Goal: Book appointment/travel/reservation

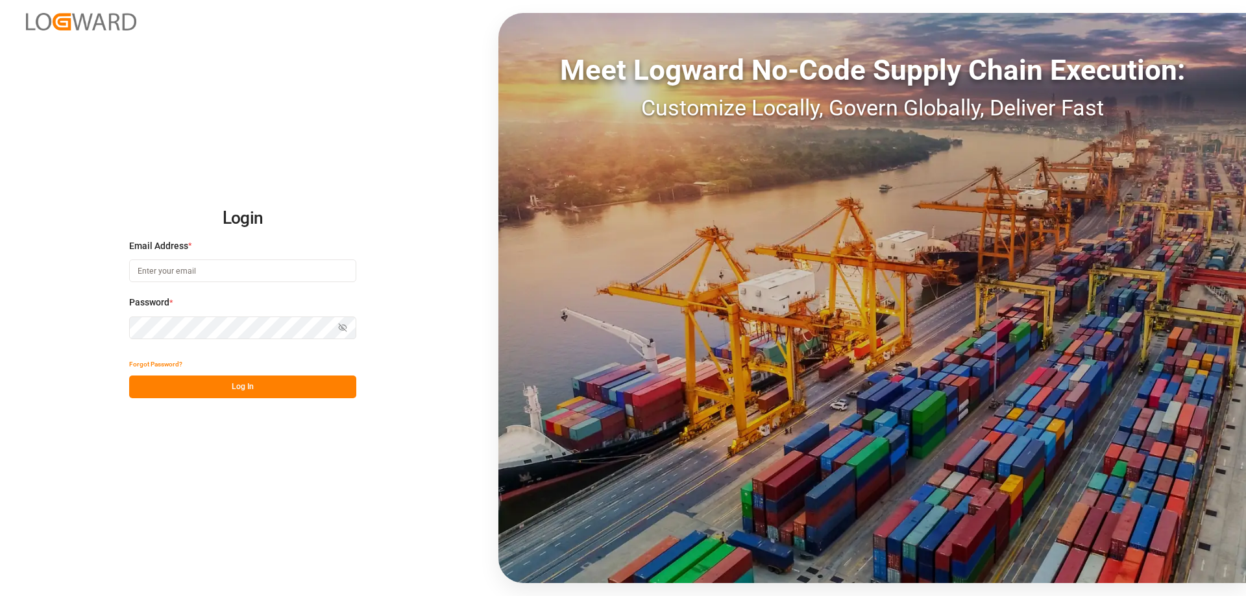
type input "[PERSON_NAME][EMAIL_ADDRESS][DOMAIN_NAME]"
click at [162, 393] on button "Log In" at bounding box center [242, 387] width 227 height 23
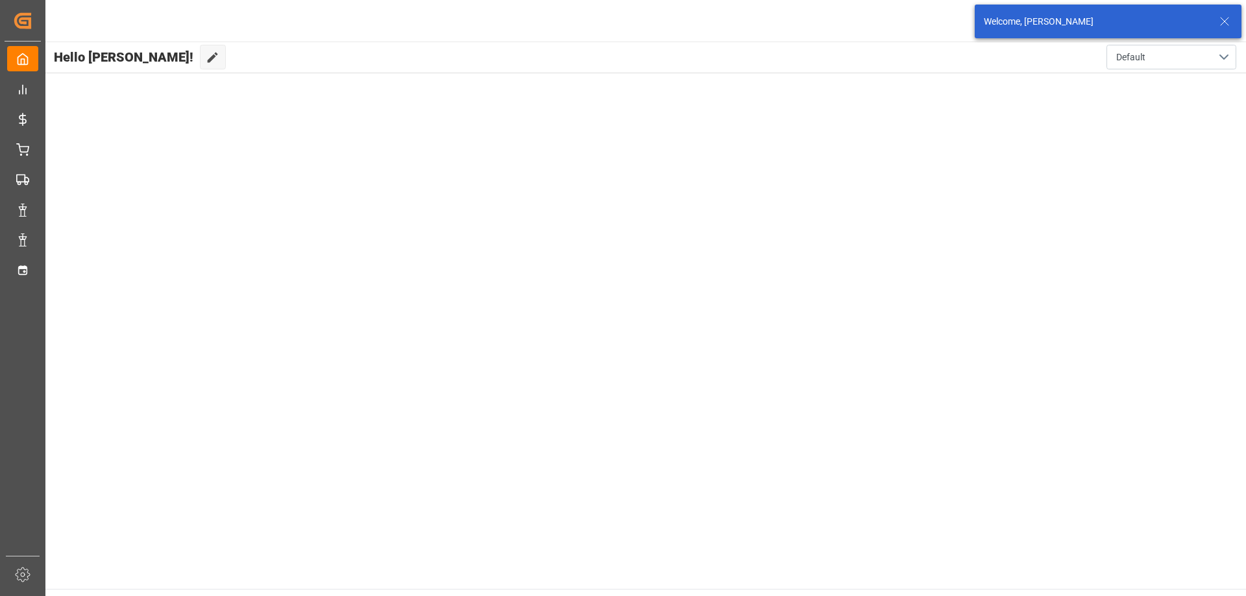
click at [1224, 16] on icon at bounding box center [1224, 22] width 16 height 16
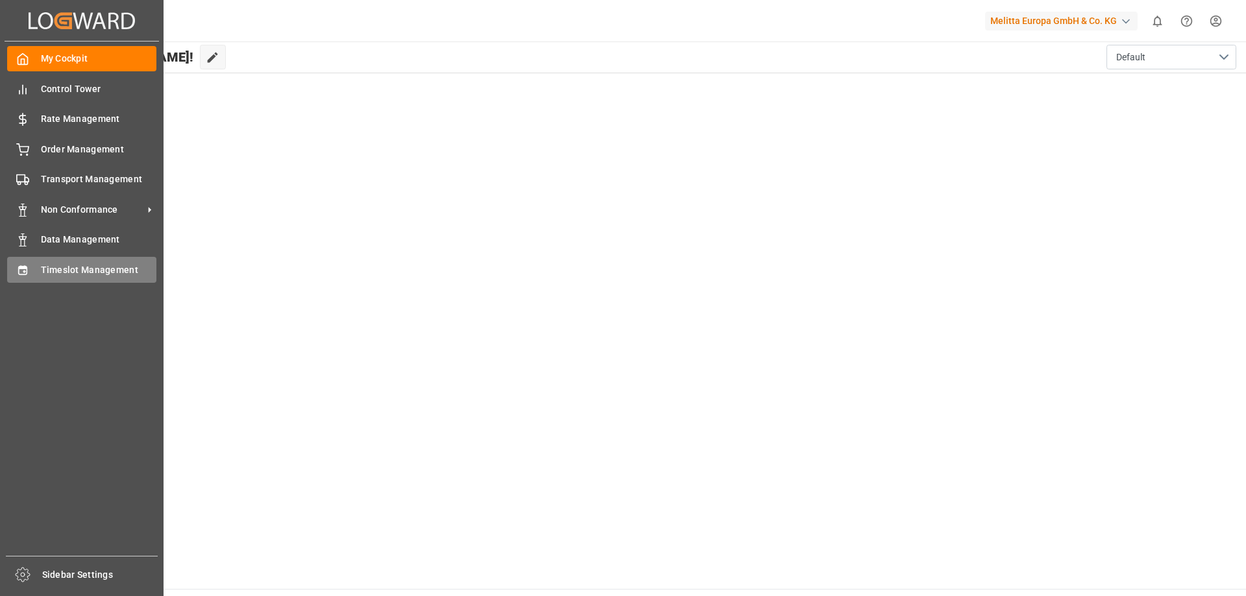
click at [39, 265] on div "Timeslot Management Timeslot Management" at bounding box center [81, 269] width 149 height 25
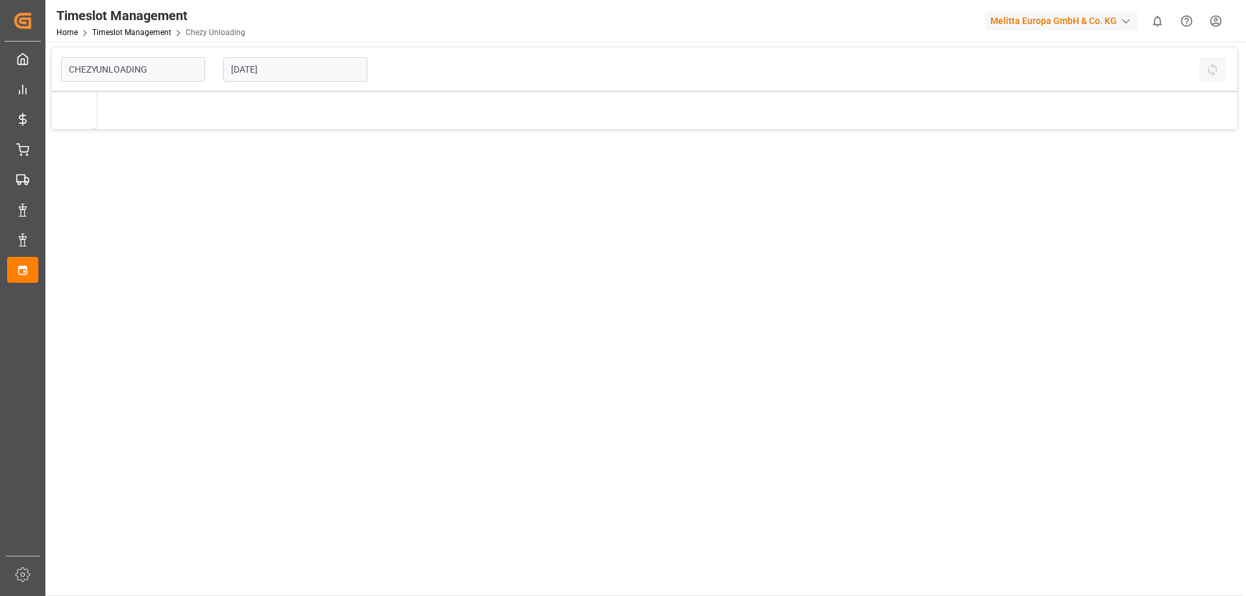
type input "Chezy Unloading"
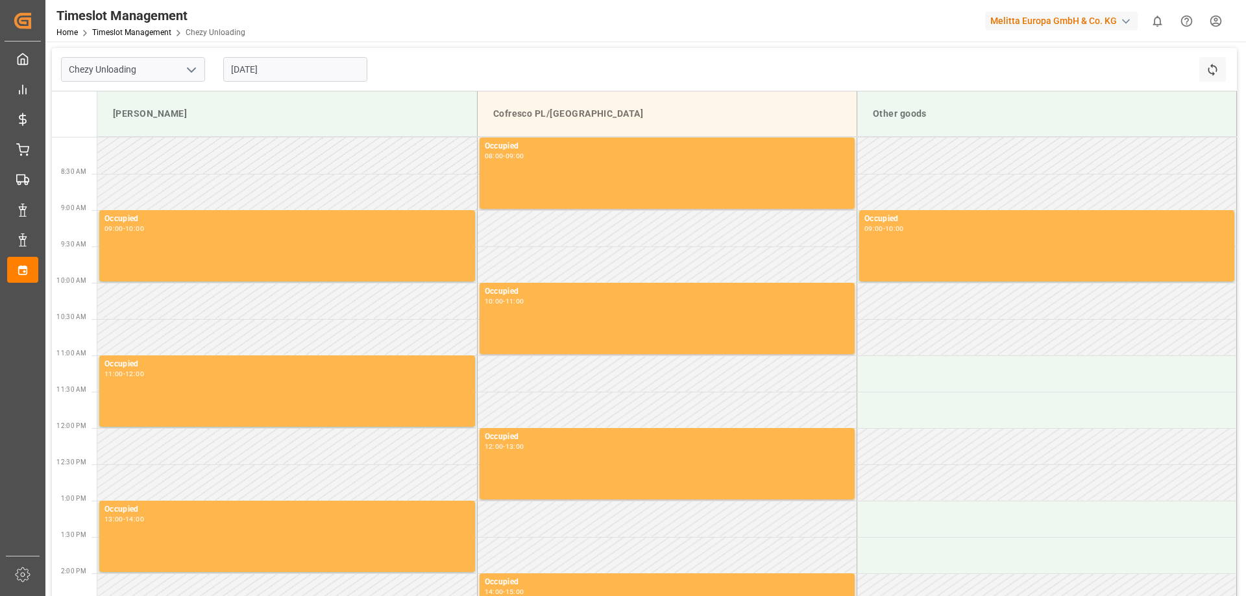
click at [274, 67] on input "[DATE]" at bounding box center [295, 69] width 144 height 25
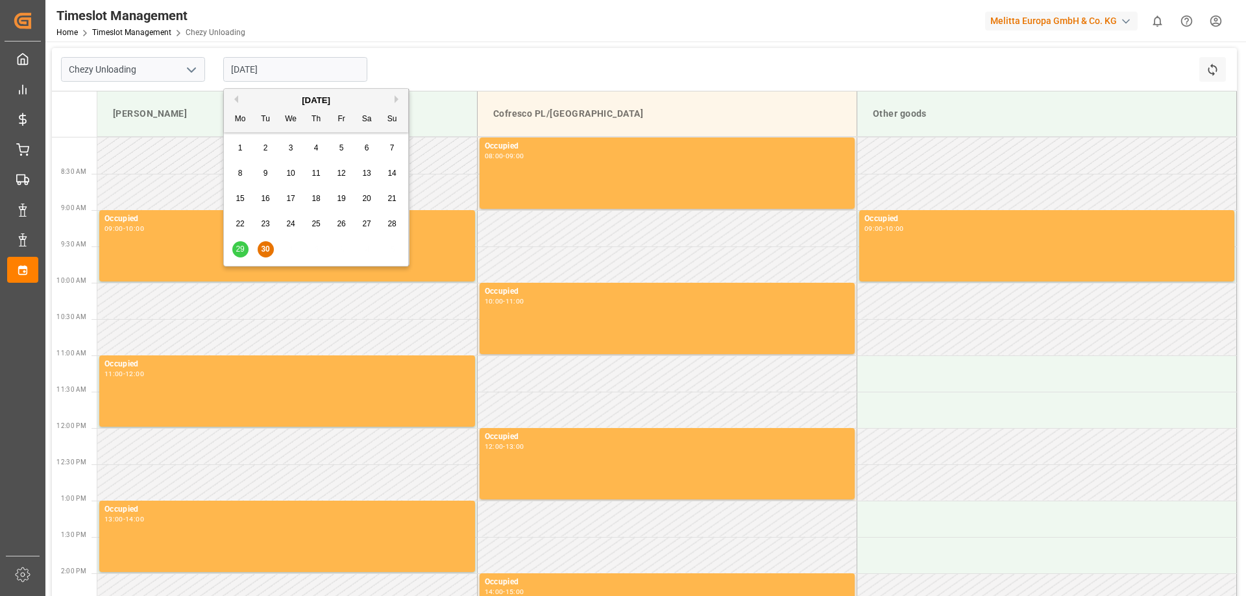
click at [392, 96] on div "[DATE]" at bounding box center [316, 100] width 184 height 13
click at [394, 98] on button "Next Month" at bounding box center [398, 99] width 8 height 8
click at [287, 147] on div "1" at bounding box center [291, 149] width 16 height 16
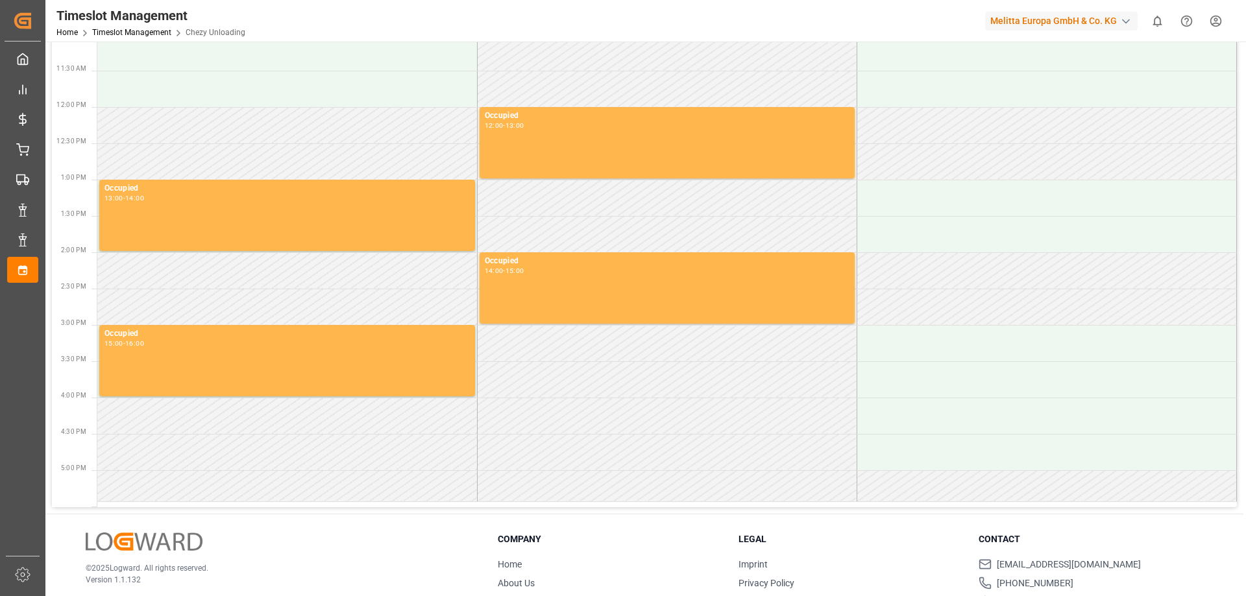
click at [554, 237] on td at bounding box center [667, 234] width 380 height 36
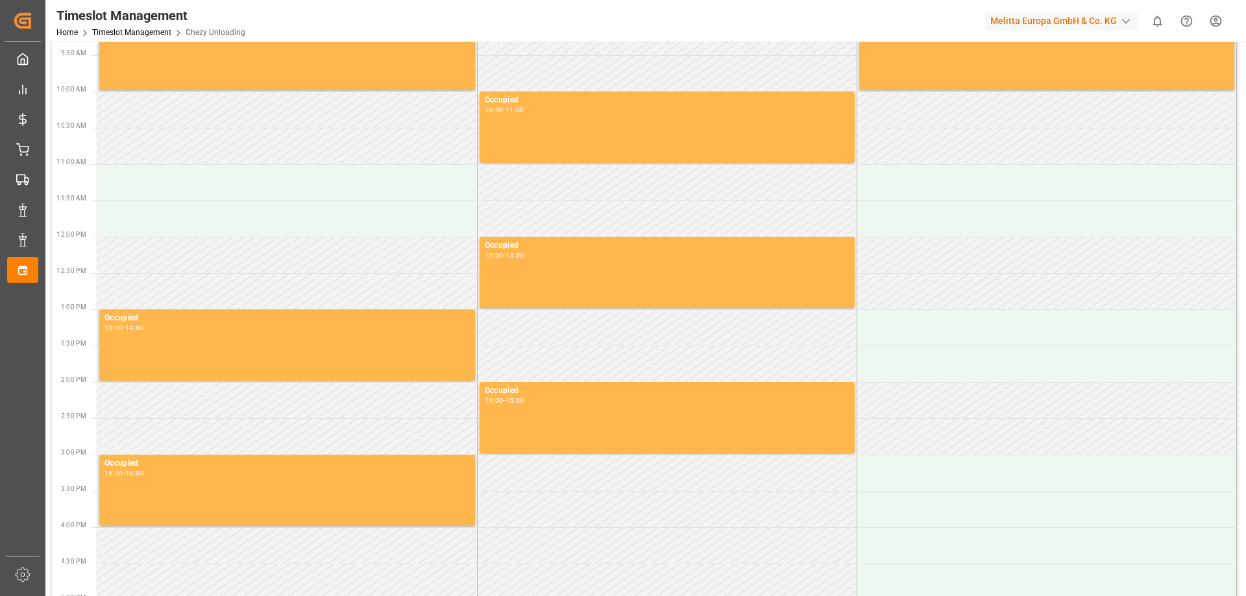
click at [557, 215] on td at bounding box center [667, 218] width 380 height 36
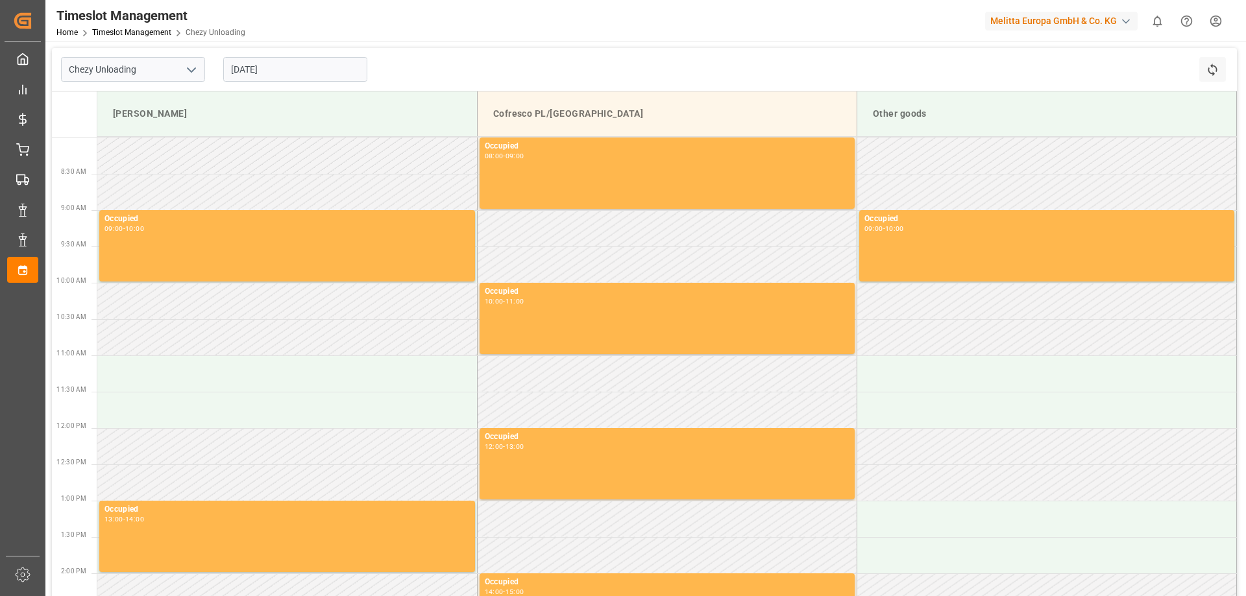
click at [296, 66] on input "[DATE]" at bounding box center [295, 69] width 144 height 25
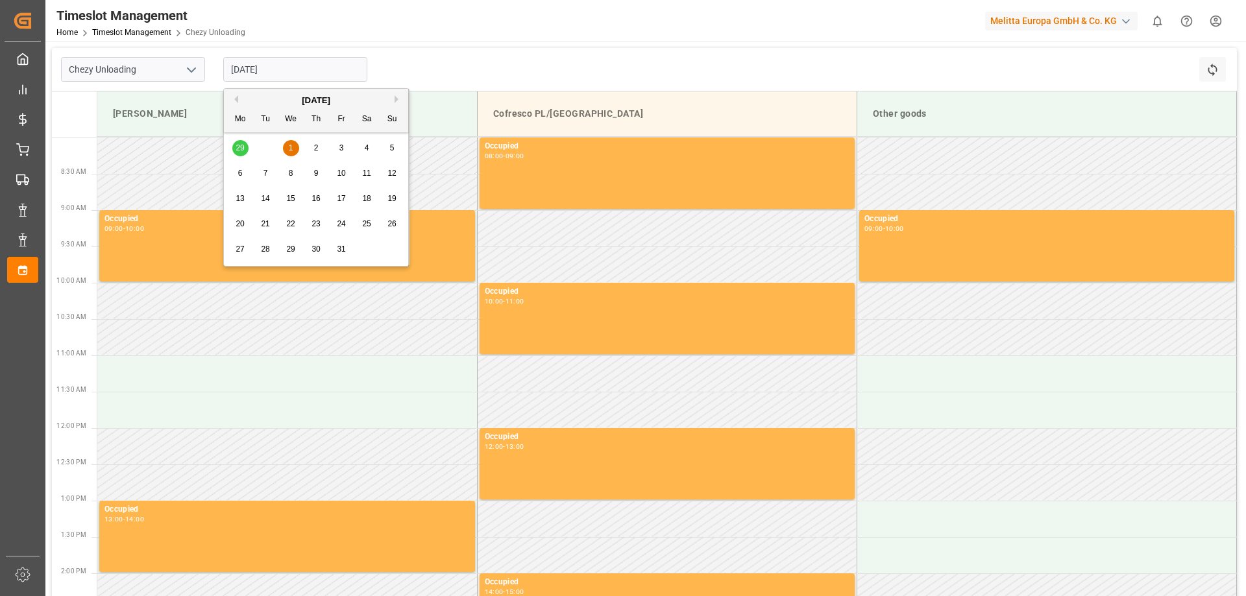
click at [309, 143] on div "2" at bounding box center [316, 149] width 16 height 16
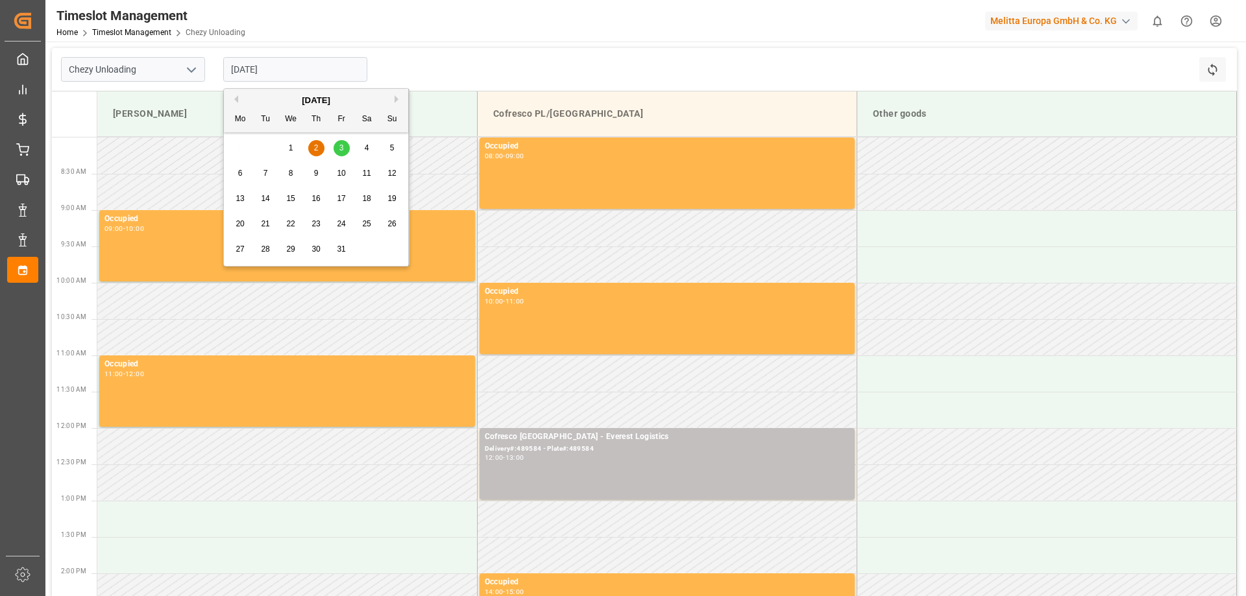
click at [271, 75] on input "[DATE]" at bounding box center [295, 69] width 144 height 25
click at [344, 149] on div "3" at bounding box center [341, 149] width 16 height 16
type input "[DATE]"
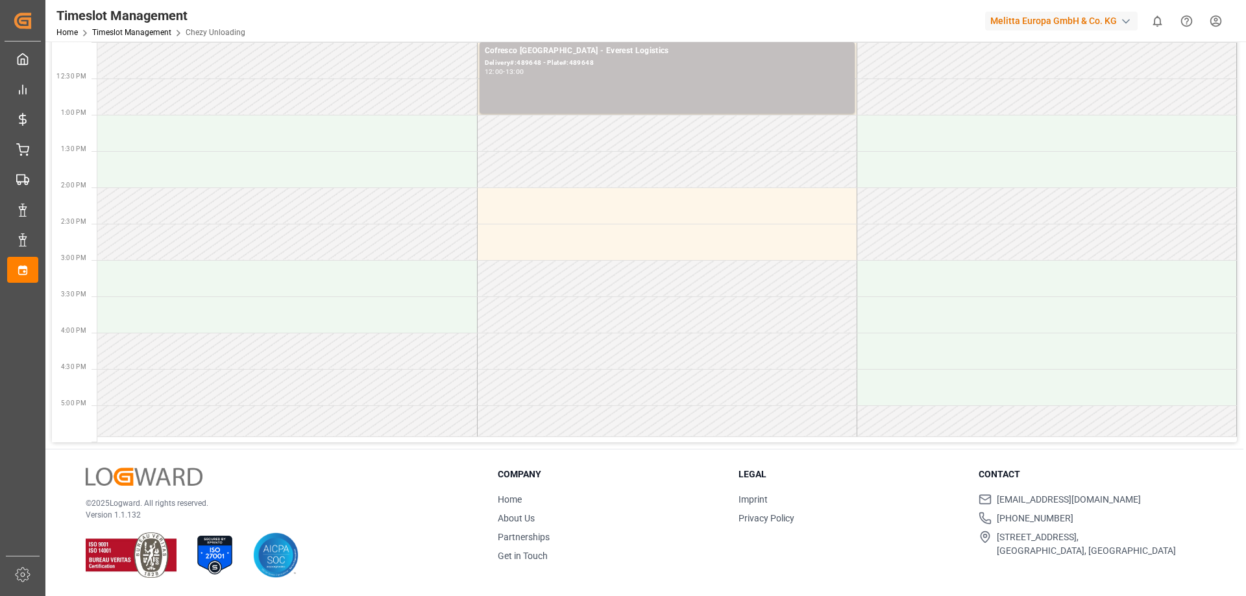
scroll to position [321, 0]
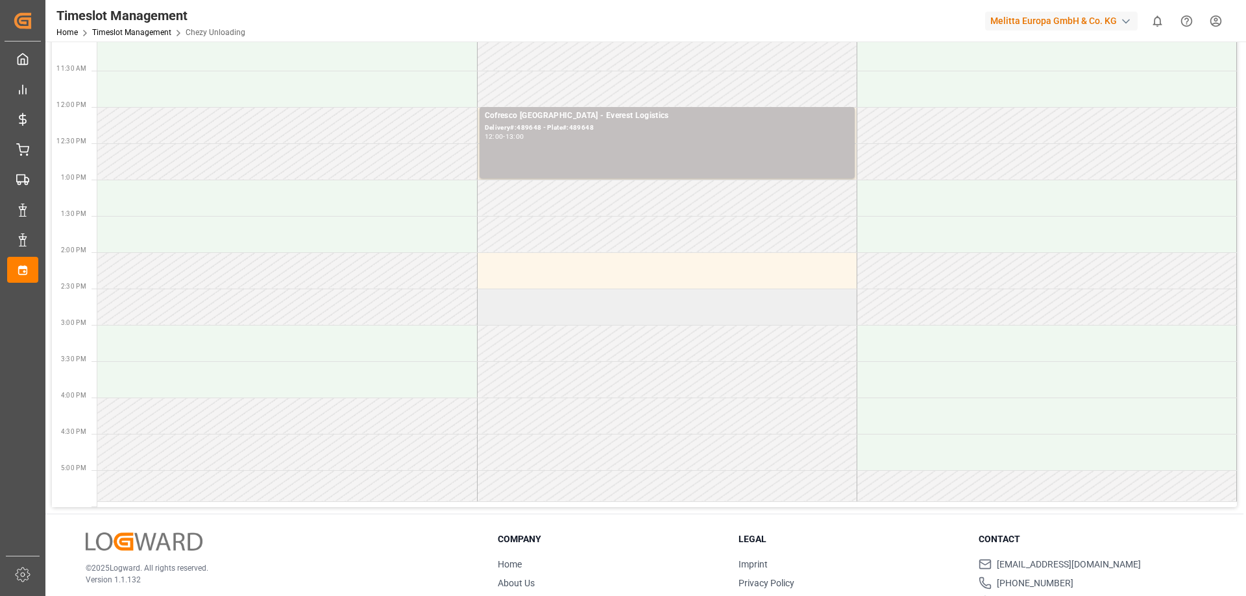
click at [553, 320] on td at bounding box center [667, 307] width 380 height 36
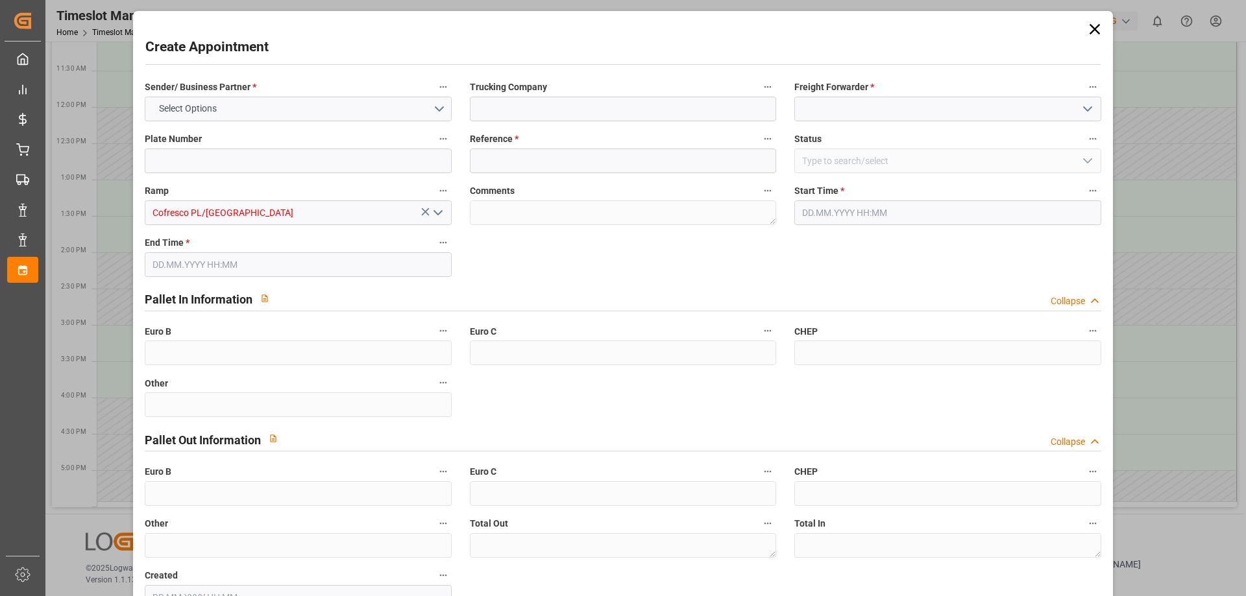
type input "0"
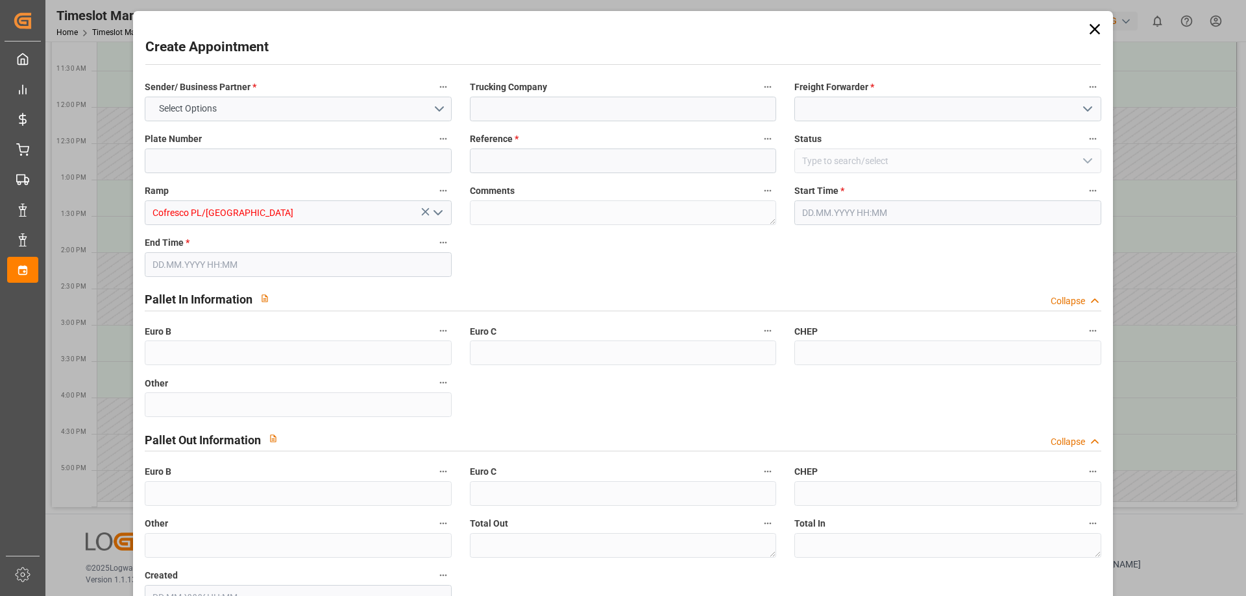
type input "0"
type input "[DATE] 14:30"
type input "[DATE] 15:30"
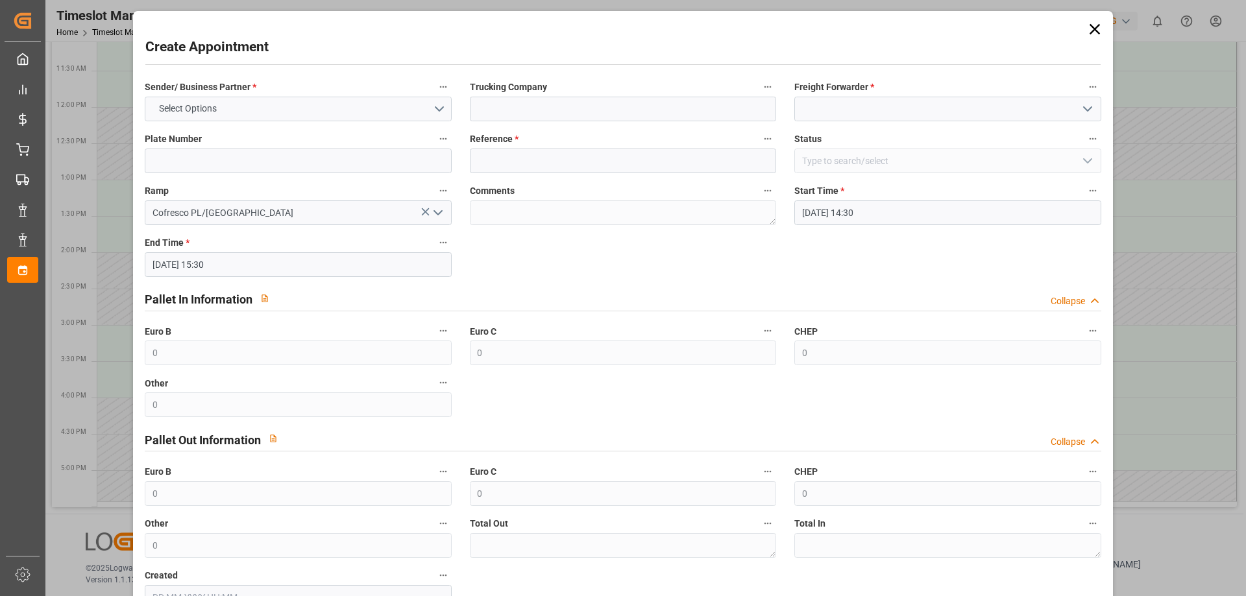
click at [1085, 31] on icon at bounding box center [1094, 29] width 18 height 18
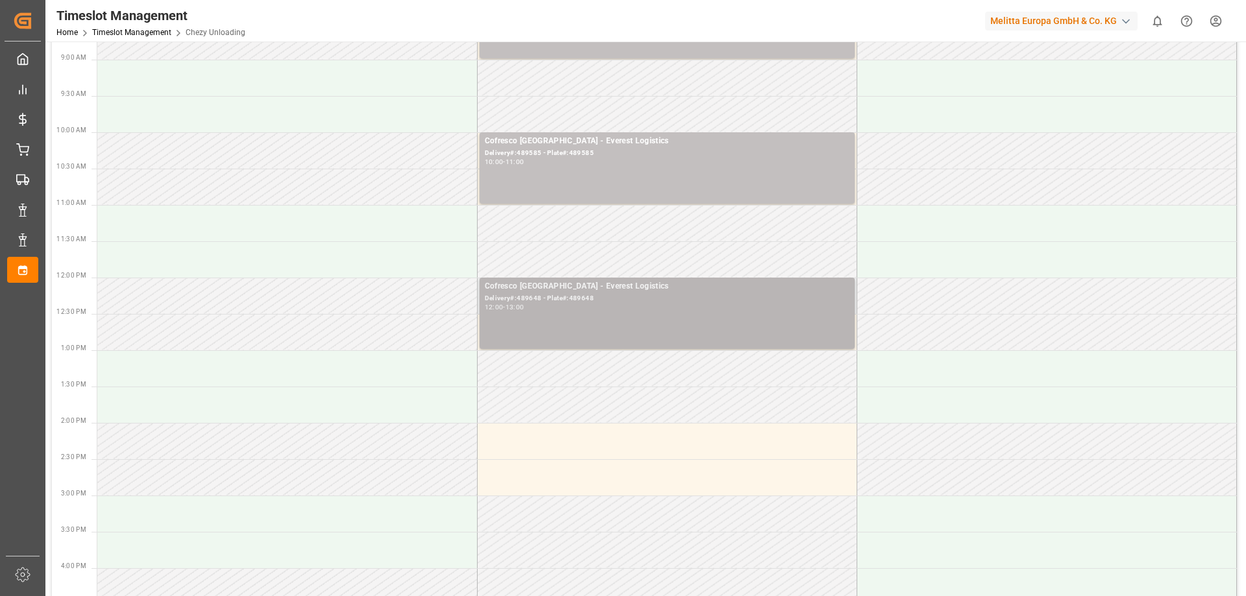
scroll to position [127, 0]
